Goal: Task Accomplishment & Management: Manage account settings

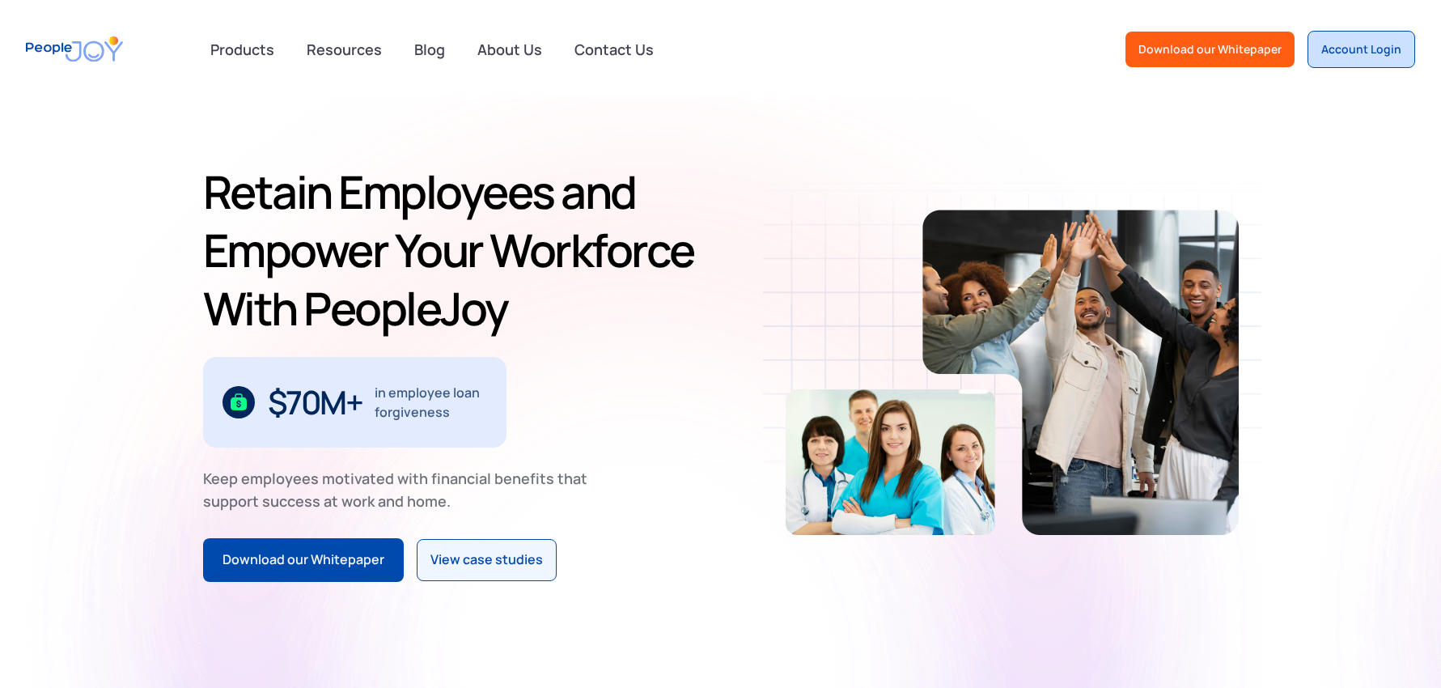
click at [1356, 54] on div "Account Login" at bounding box center [1361, 49] width 80 height 16
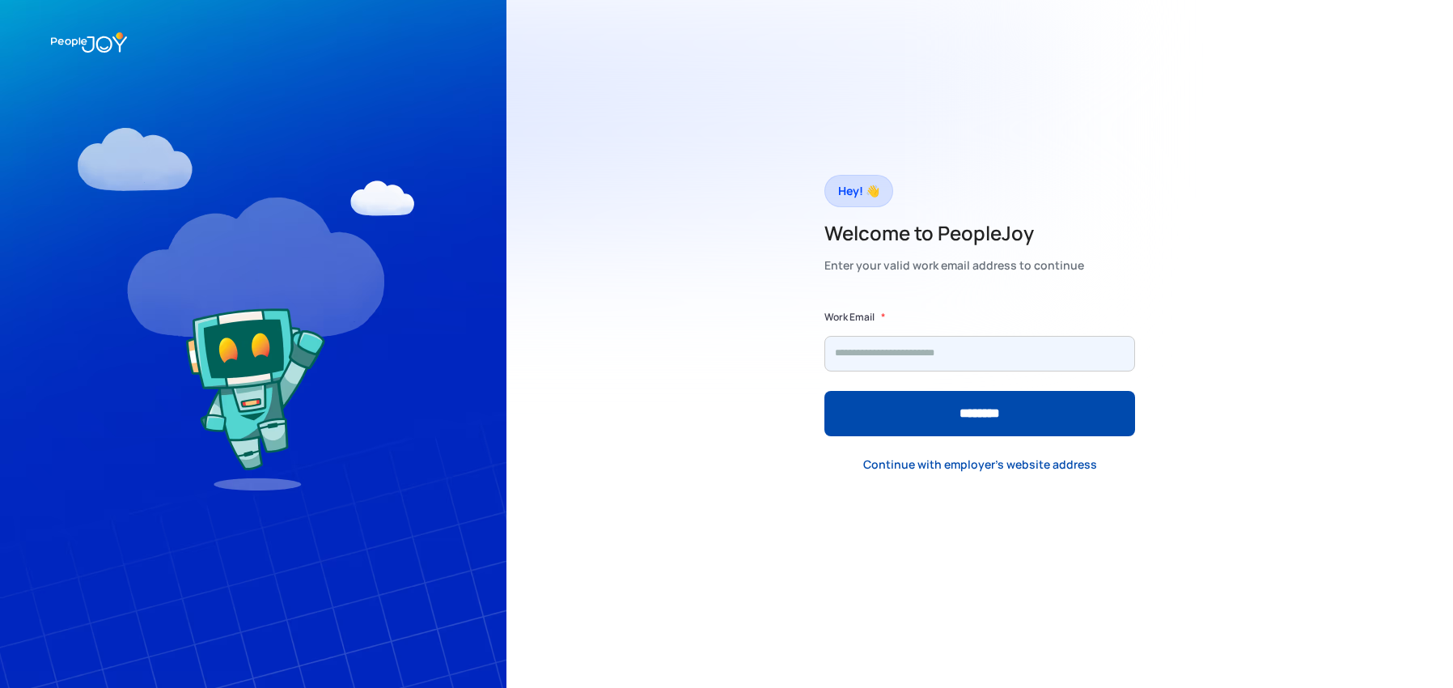
click at [922, 357] on input "Form" at bounding box center [979, 354] width 311 height 36
type input "**********"
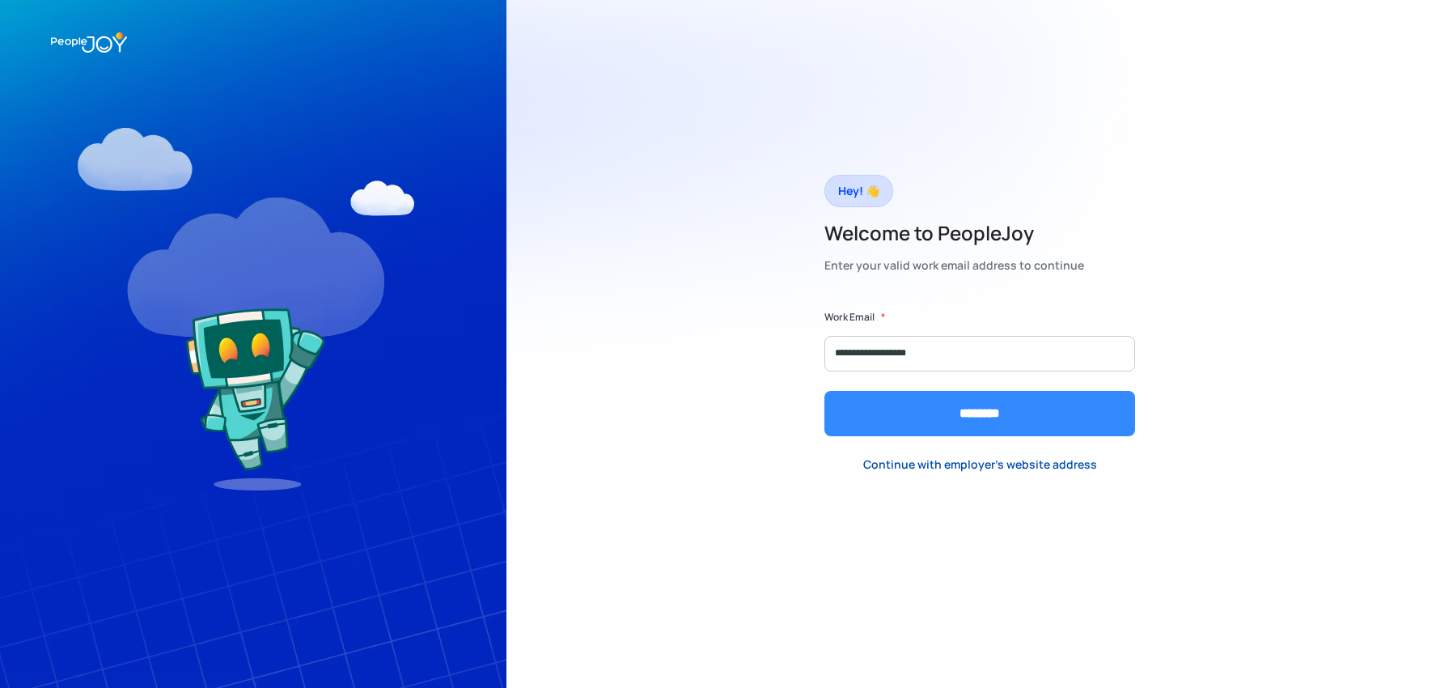
click at [929, 423] on input "********" at bounding box center [979, 413] width 311 height 45
